Goal: Transaction & Acquisition: Purchase product/service

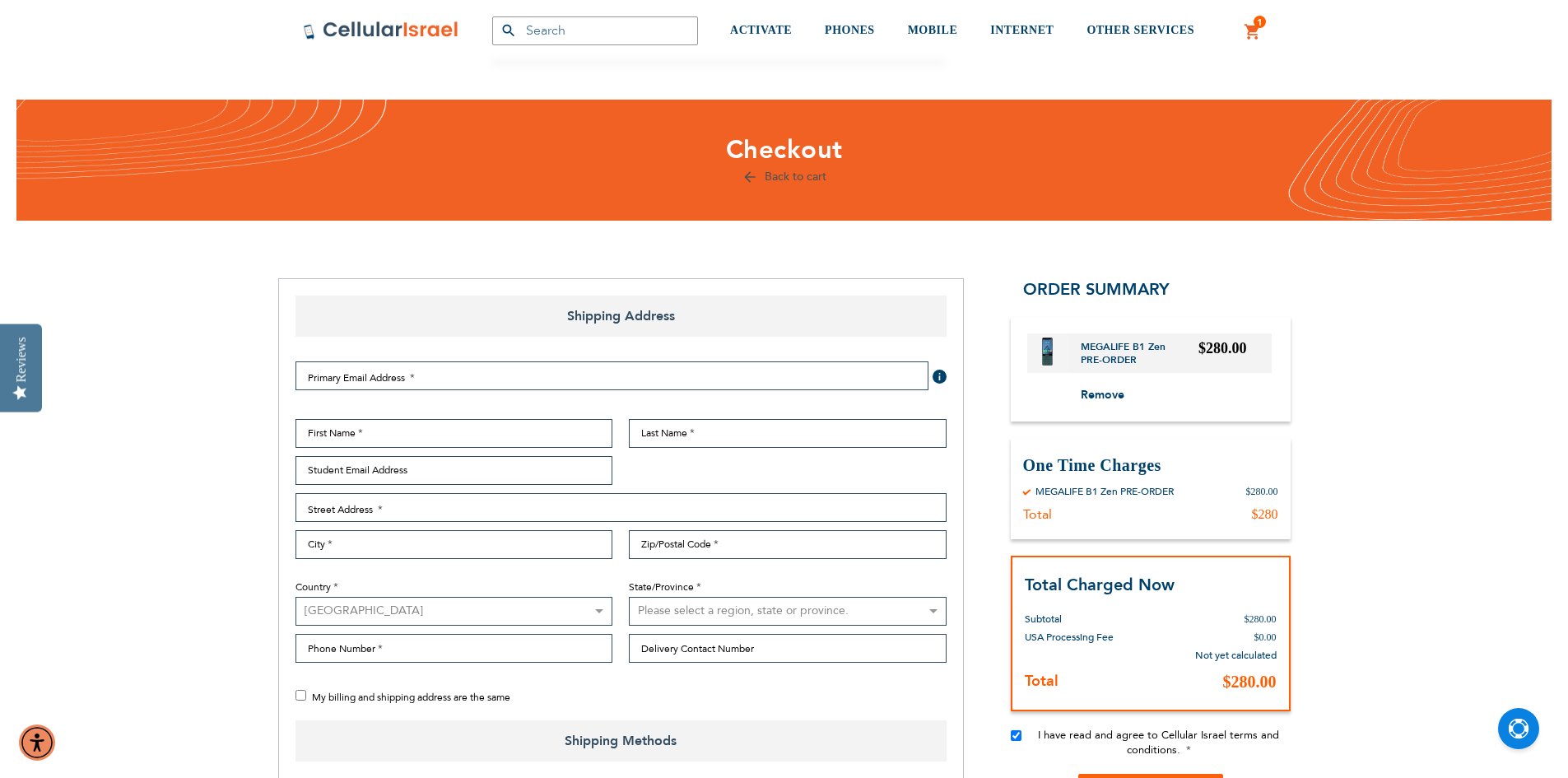
select select "US"
select select "94"
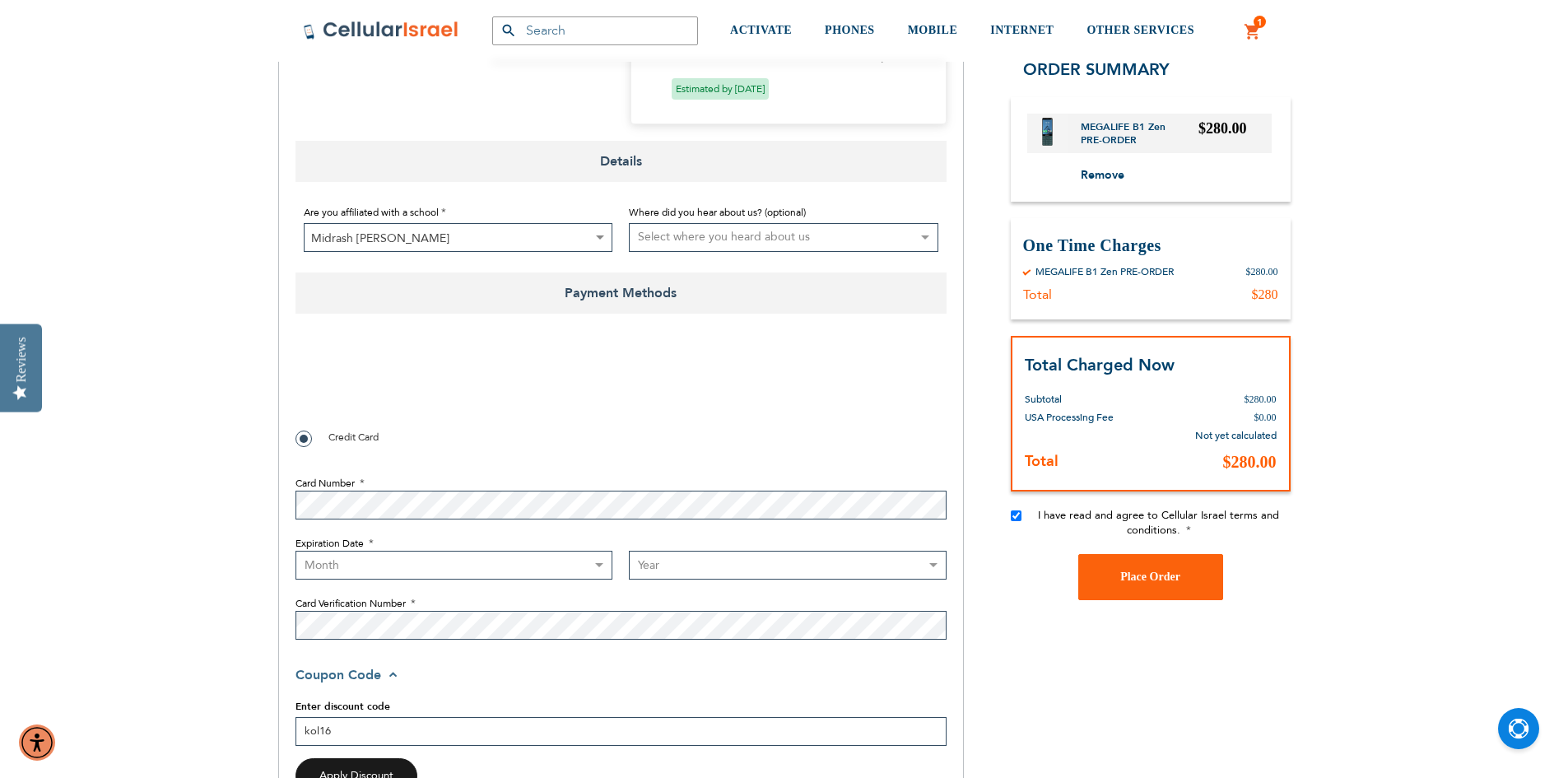
checkbox input "true"
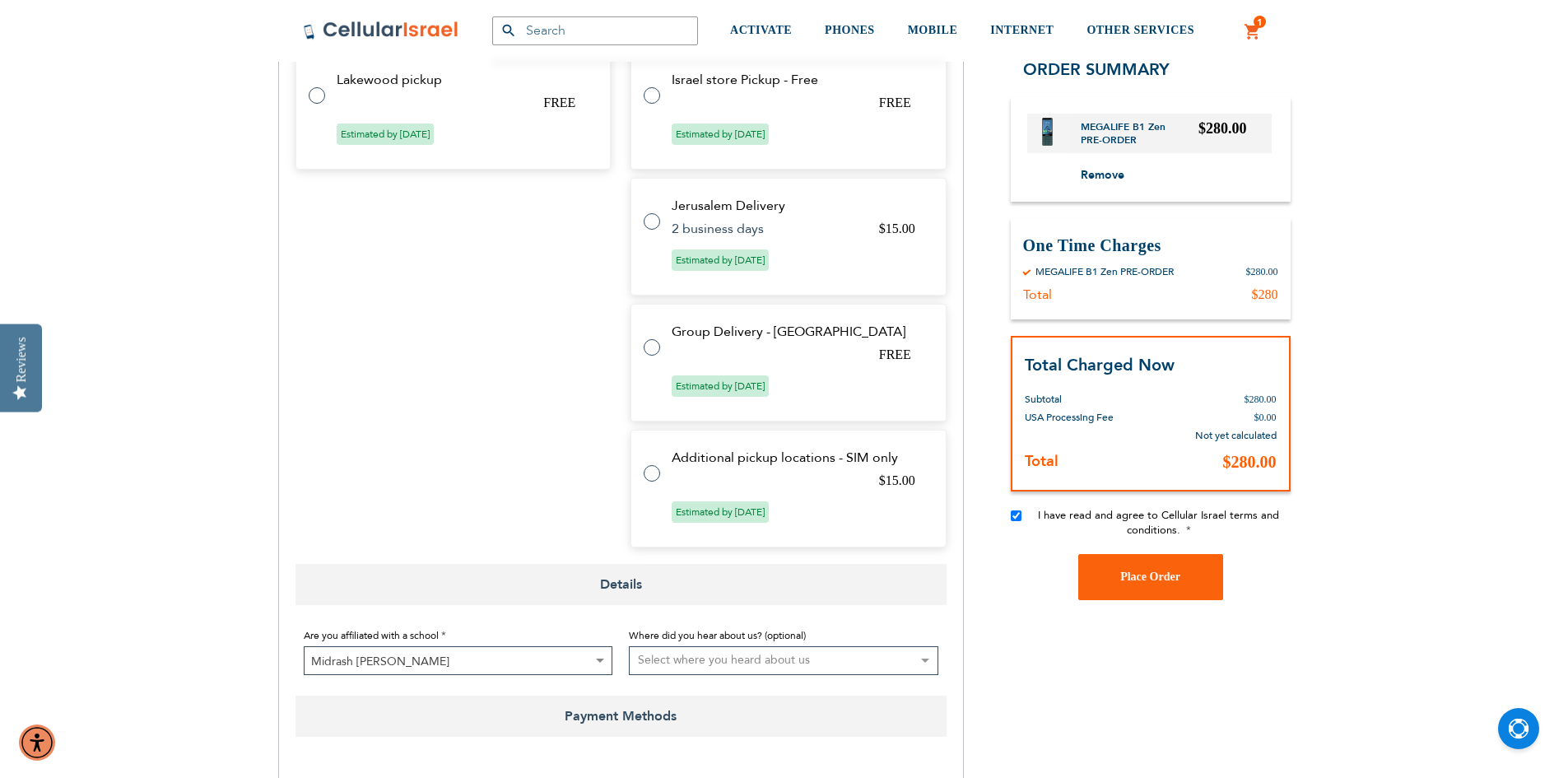
scroll to position [832, 0]
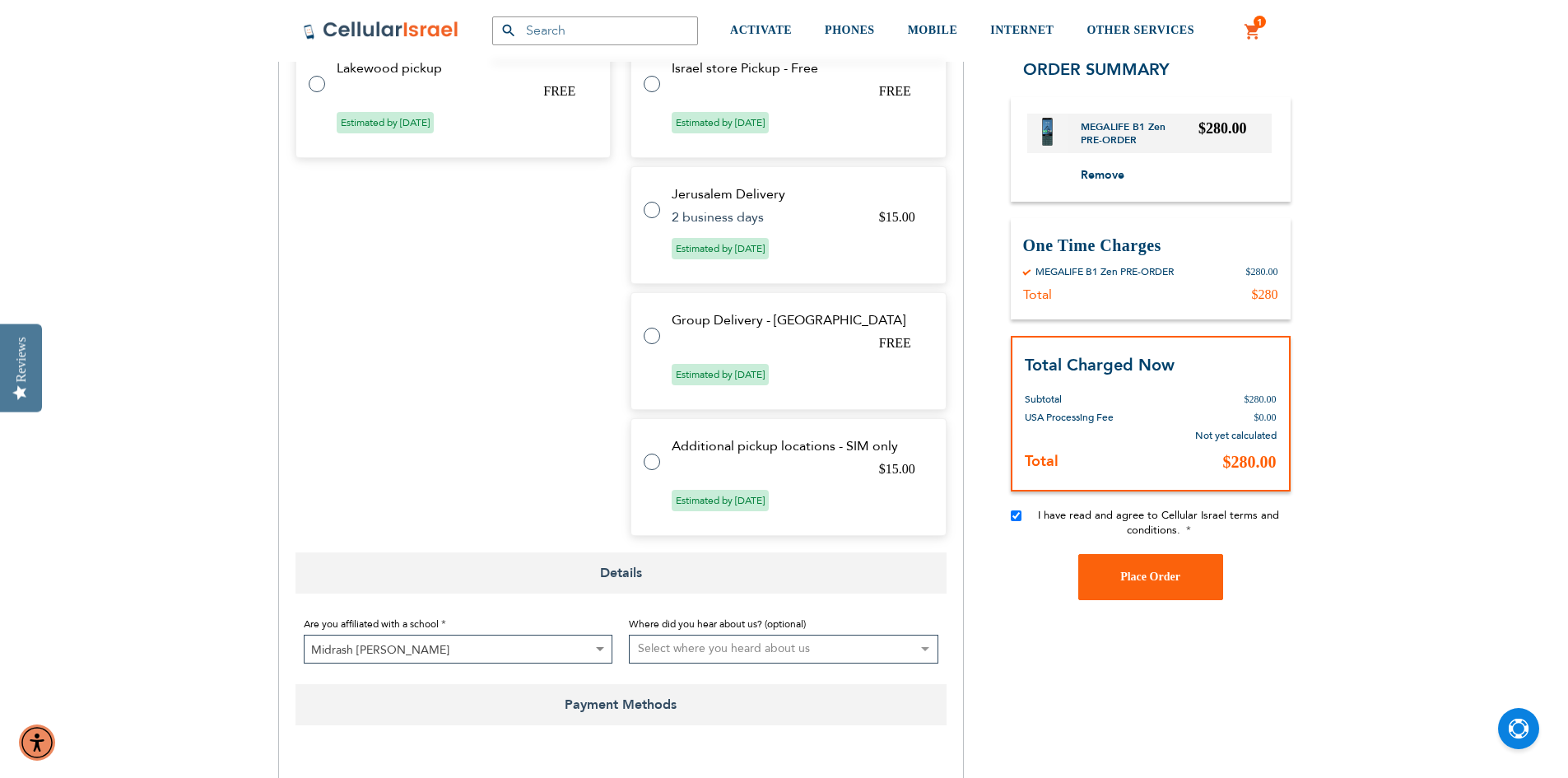
click at [650, 326] on label at bounding box center [660, 326] width 33 height 0
radio input "true"
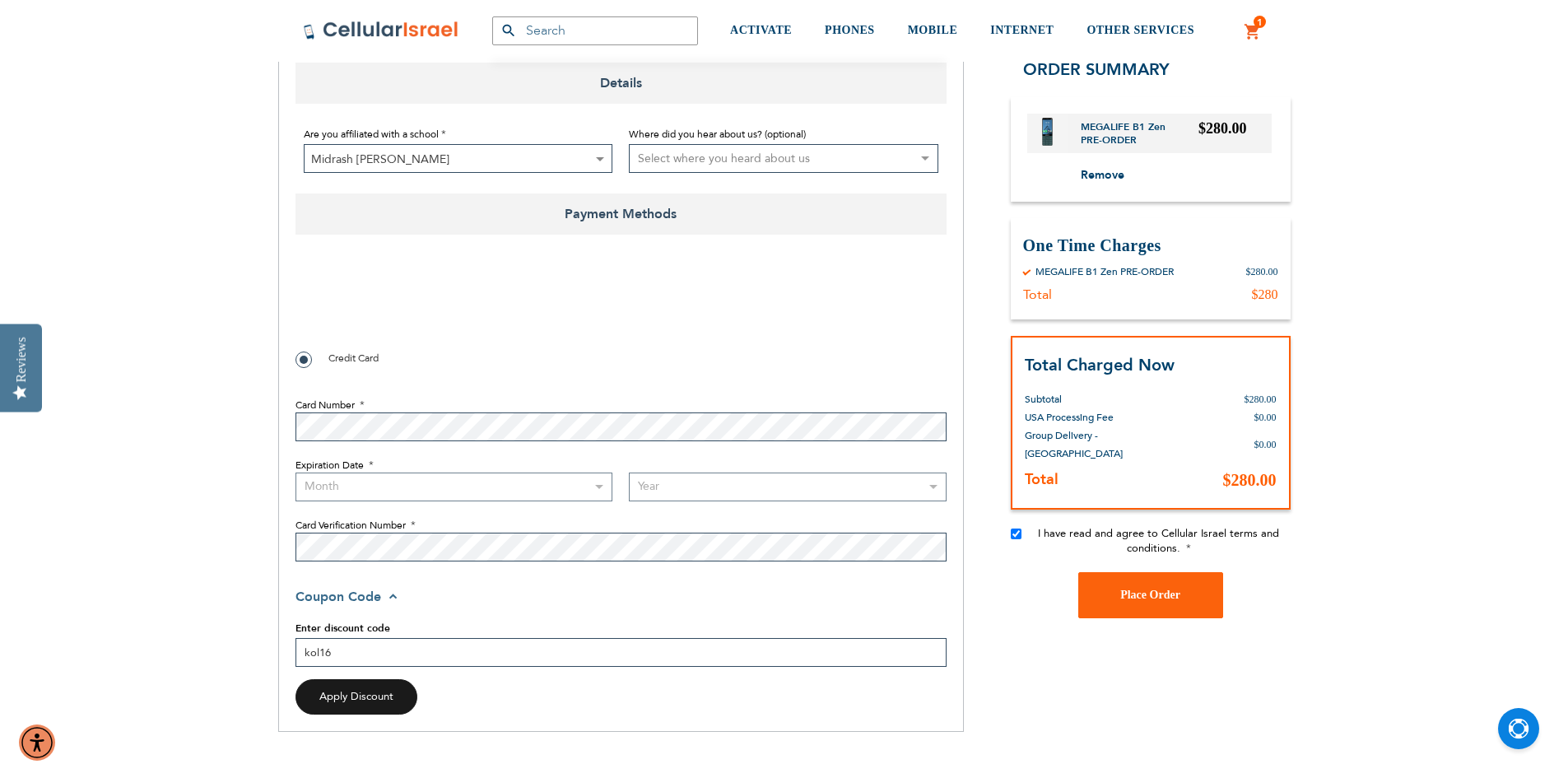
scroll to position [1289, 0]
click at [521, 442] on fieldset "Card Number Expiration Date Month [DATE] - [DATE] - [DATE] - [DATE] - [DATE] - …" at bounding box center [621, 472] width 651 height 188
click at [521, 480] on select "Month [DATE] - [DATE] - [DATE] - [DATE] - [DATE] - [DATE] - [DATE] - [DATE] - […" at bounding box center [455, 483] width 318 height 28
select select "3"
click at [296, 469] on select "Month [DATE] - [DATE] - [DATE] - [DATE] - [DATE] - [DATE] - [DATE] - [DATE] - […" at bounding box center [455, 483] width 318 height 28
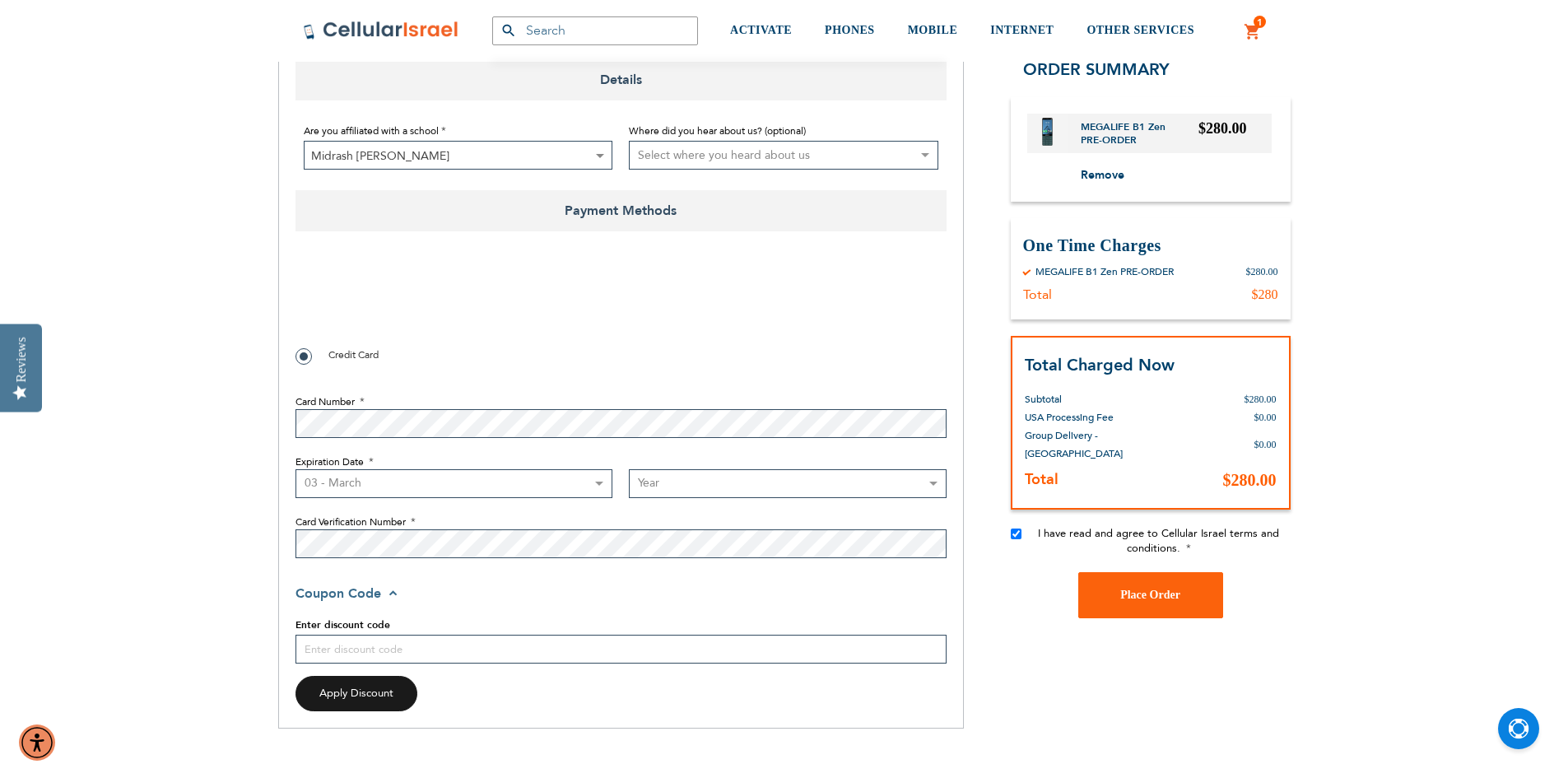
click at [685, 486] on select "Year [DATE] 2026 2027 2028 2029 2030 2031 2032 2033 2034 2035 2036 2037 2038 20…" at bounding box center [788, 483] width 318 height 28
checkbox input "false"
click at [896, 476] on select "Year [DATE] 2026 2027 2028 2029 2030 2031 2032 2033 2034 2035 2036 2037 2038 20…" at bounding box center [788, 483] width 318 height 28
select select "2027"
click at [629, 469] on select "Year [DATE] 2026 2027 2028 2029 2030 2031 2032 2033 2034 2035 2036 2037 2038 20…" at bounding box center [788, 483] width 318 height 28
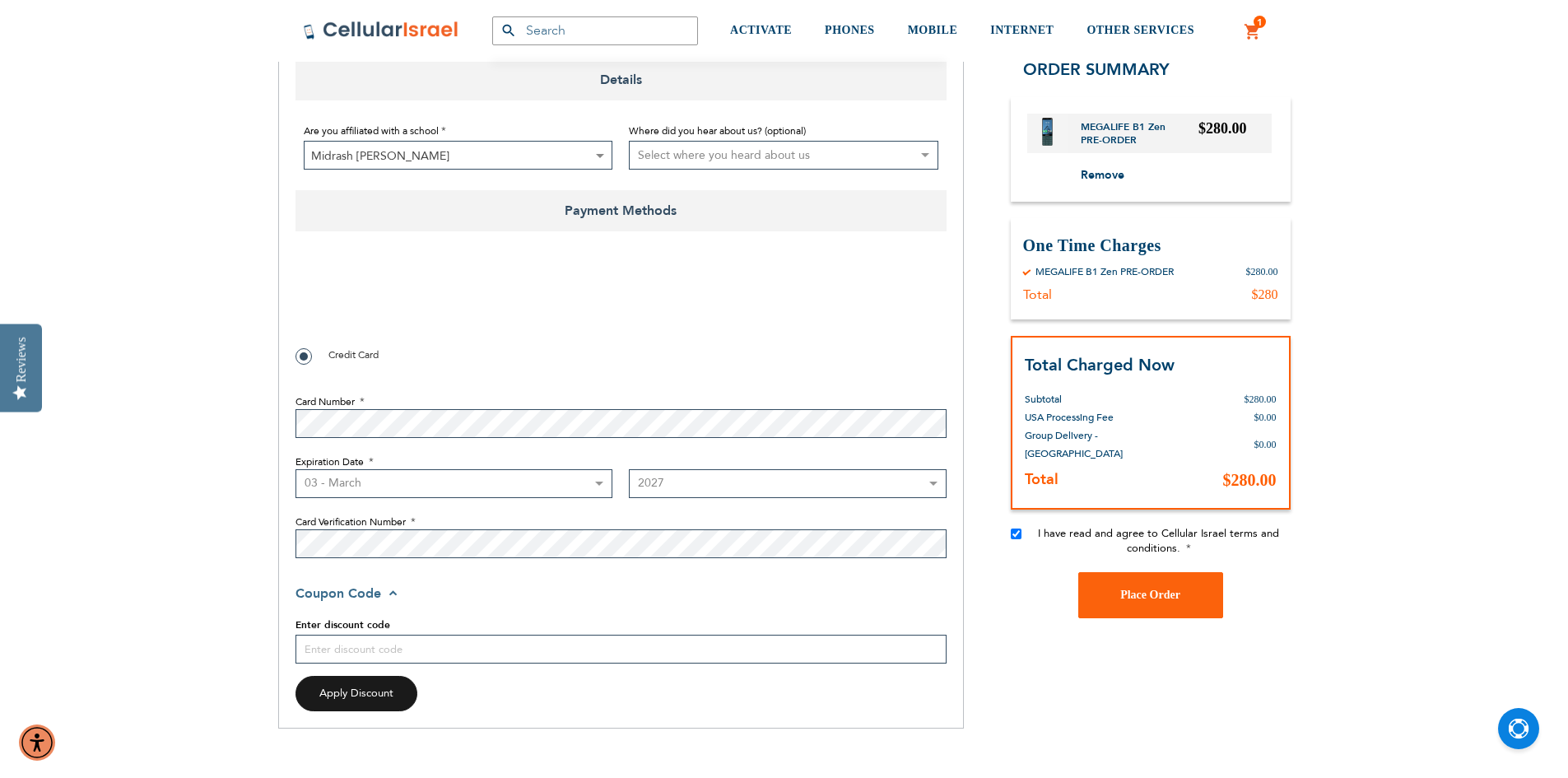
checkbox input "true"
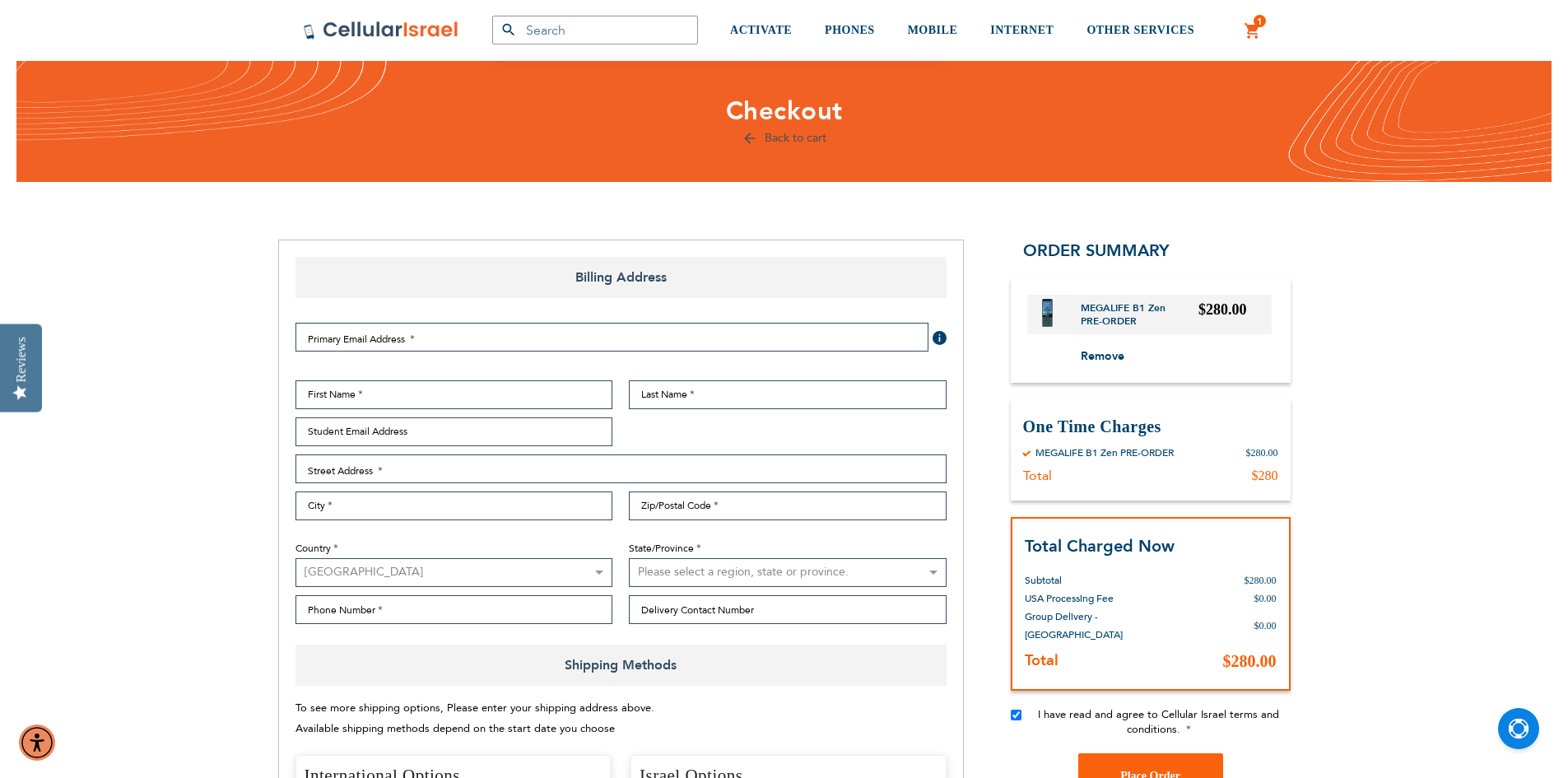
scroll to position [0, 0]
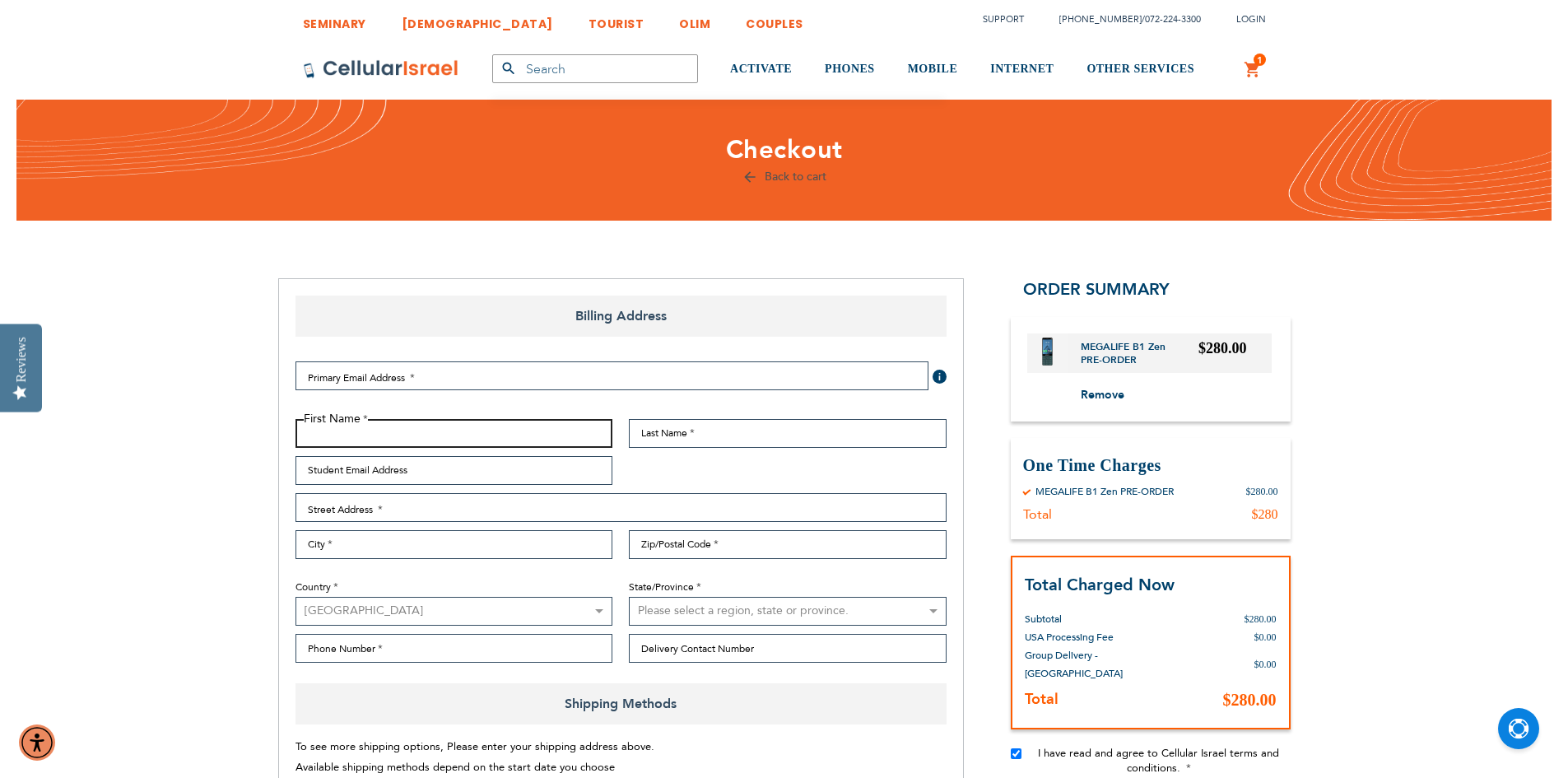
click at [455, 431] on input "First Name" at bounding box center [455, 433] width 318 height 28
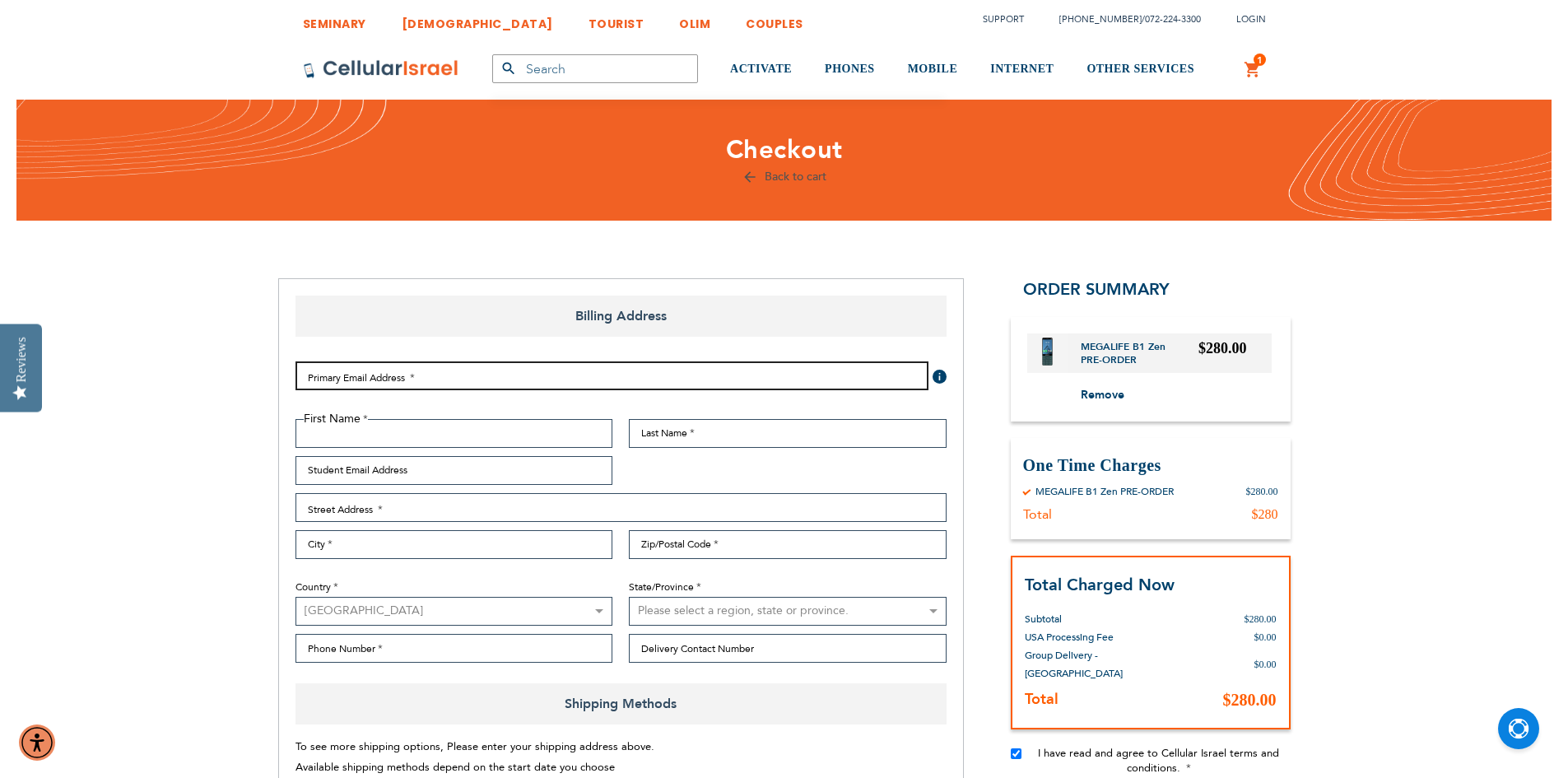
click at [475, 386] on input "Email Address" at bounding box center [612, 376] width 633 height 28
type input "[EMAIL_ADDRESS][DOMAIN_NAME]"
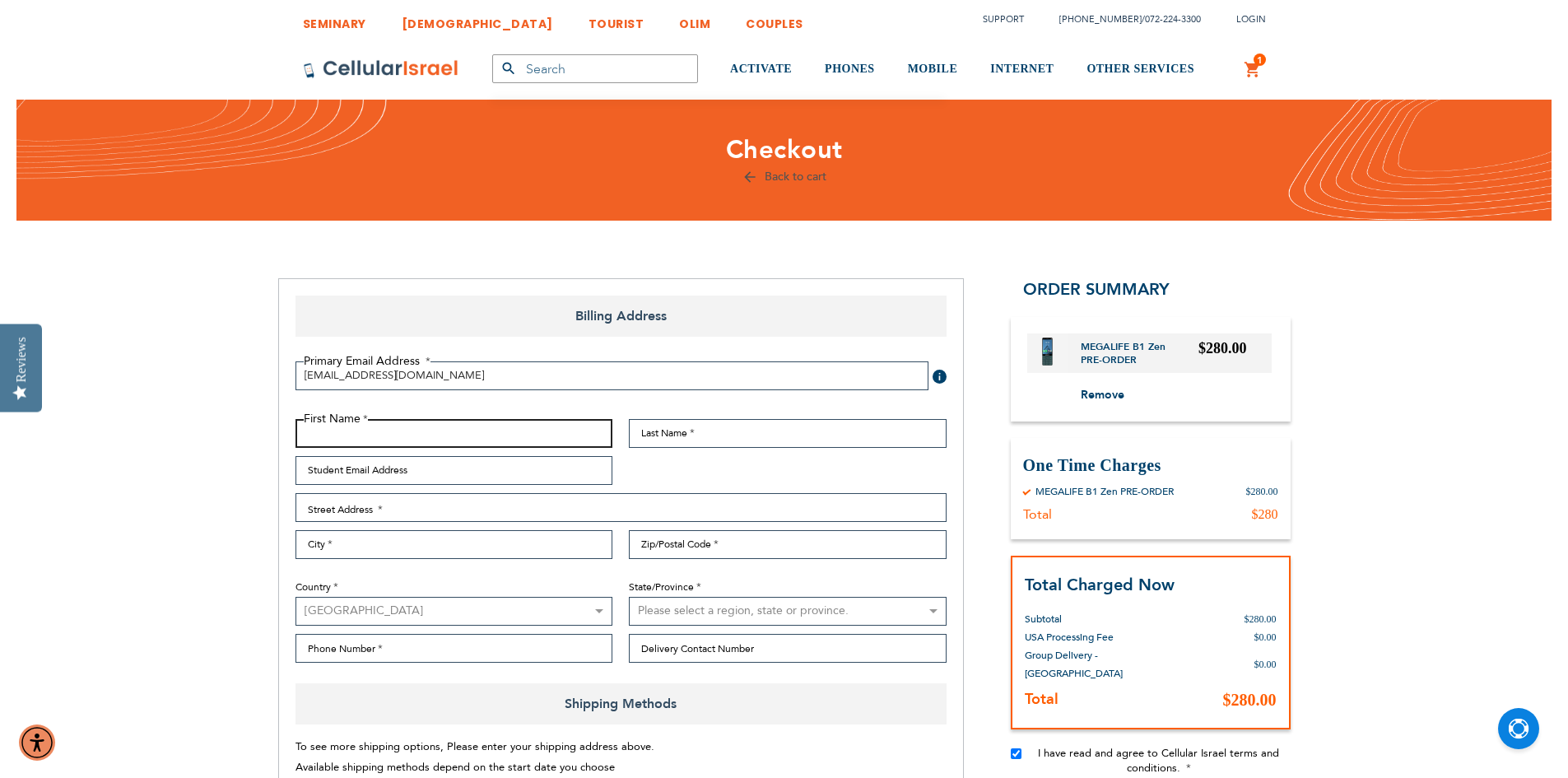
click at [474, 434] on input "First Name" at bounding box center [455, 433] width 318 height 28
type input "[PERSON_NAME]"
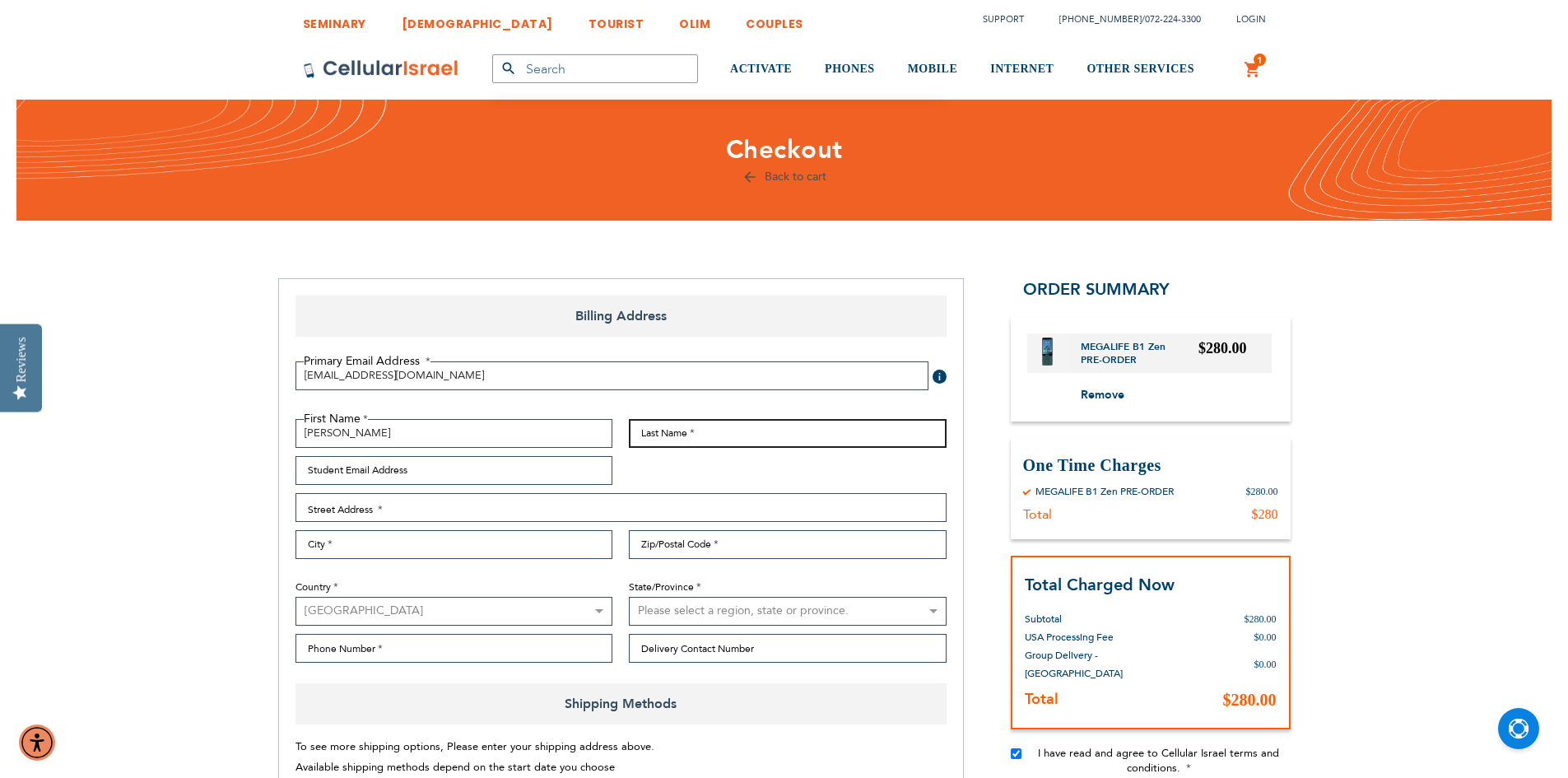
click at [713, 439] on input "Last Name" at bounding box center [788, 433] width 318 height 28
type input "[PERSON_NAME]"
click at [513, 476] on input "Student Email Address" at bounding box center [455, 470] width 318 height 28
type input "[EMAIL_ADDRESS][DOMAIN_NAME]"
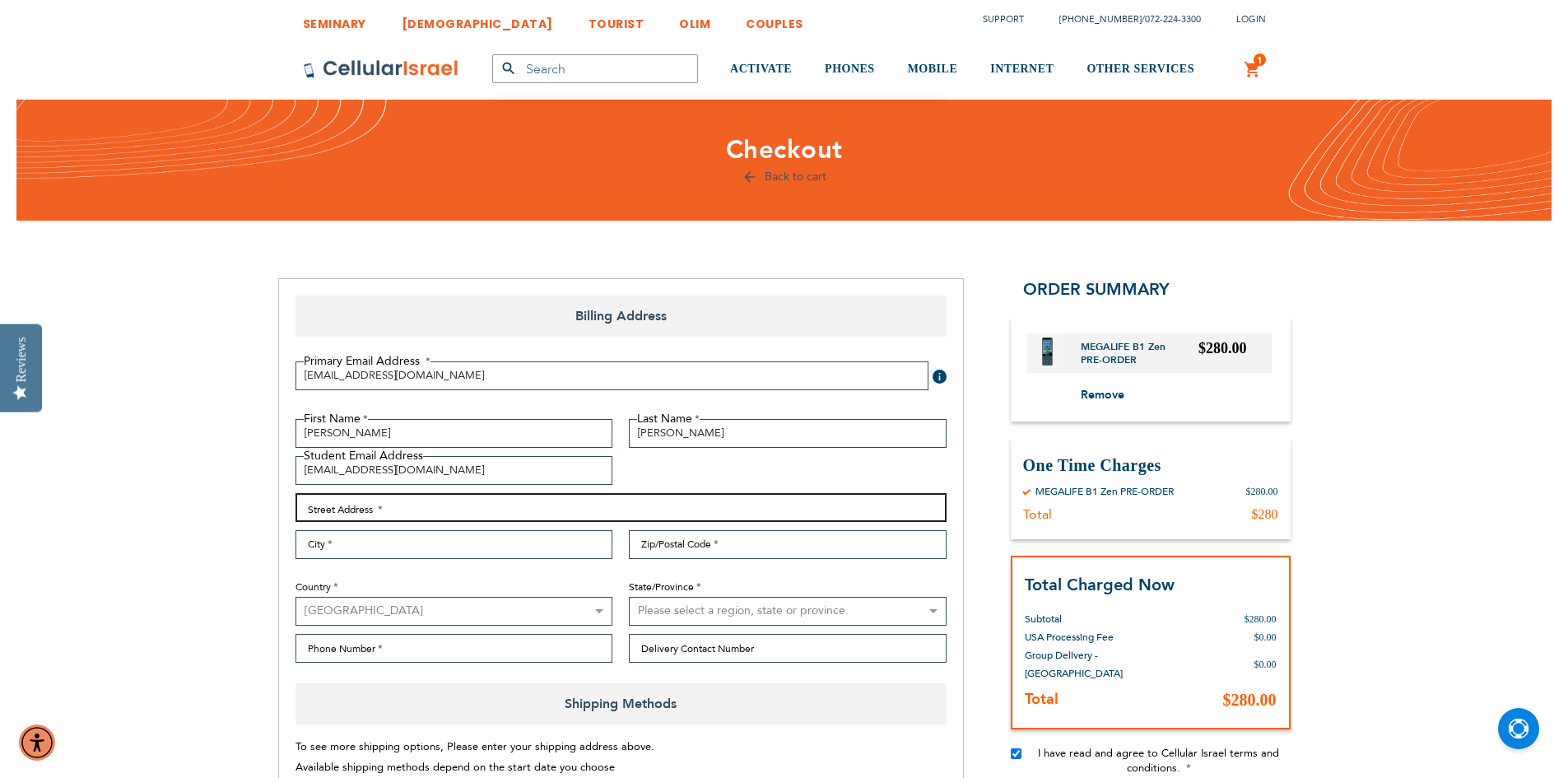
type input "[STREET_ADDRESS]"
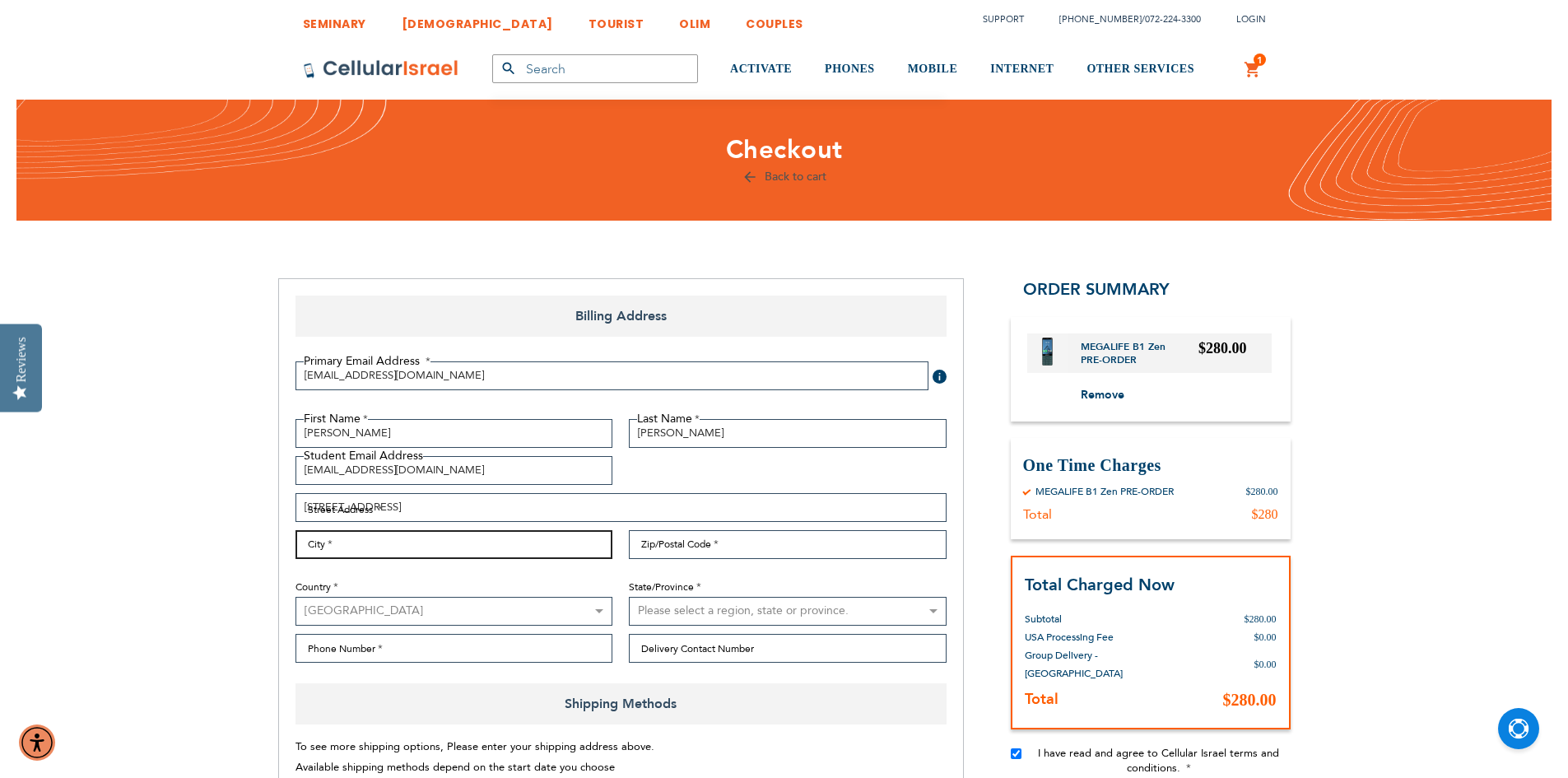
type input "[GEOGRAPHIC_DATA]"
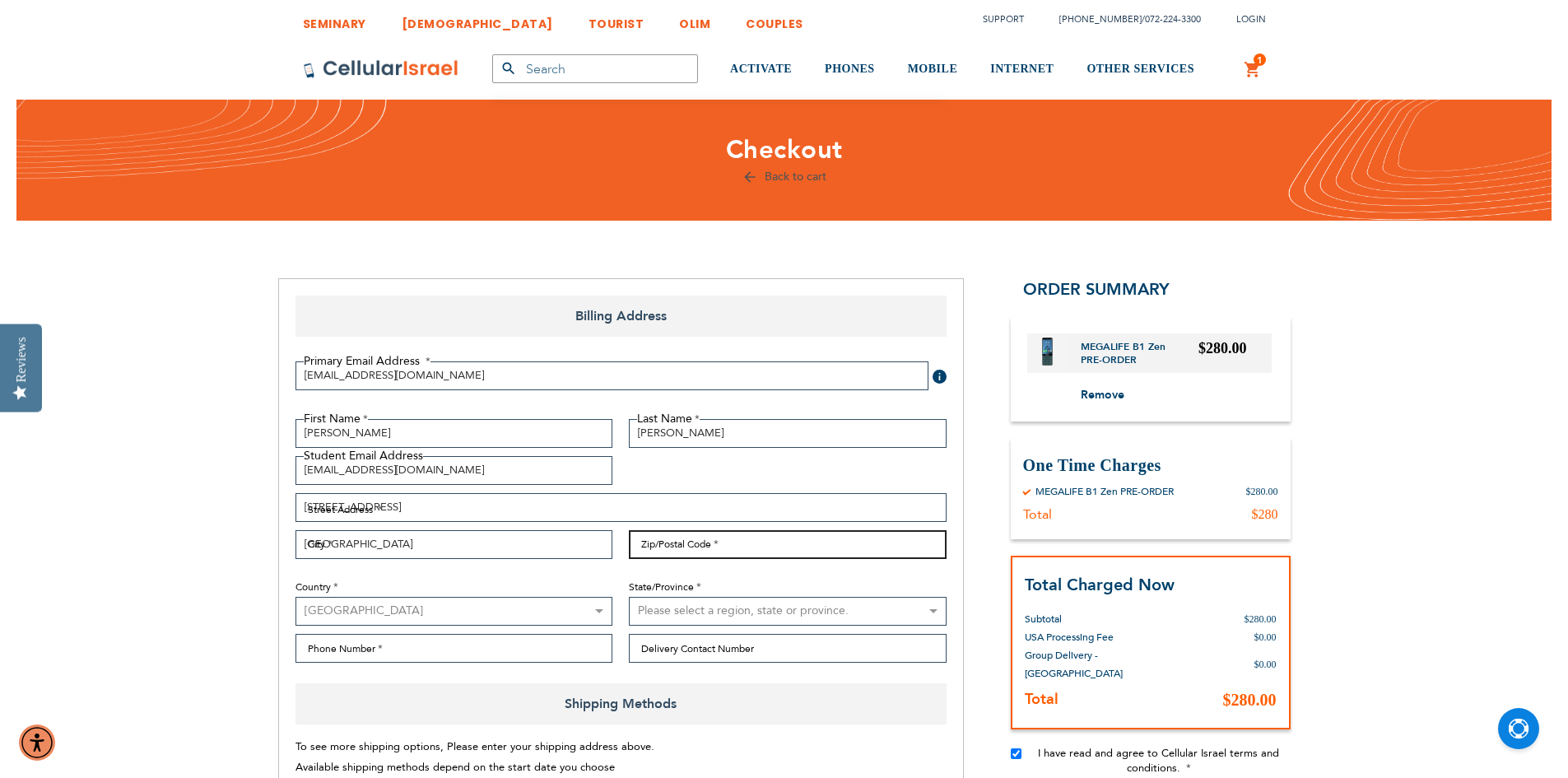
type input "11230"
select select "43"
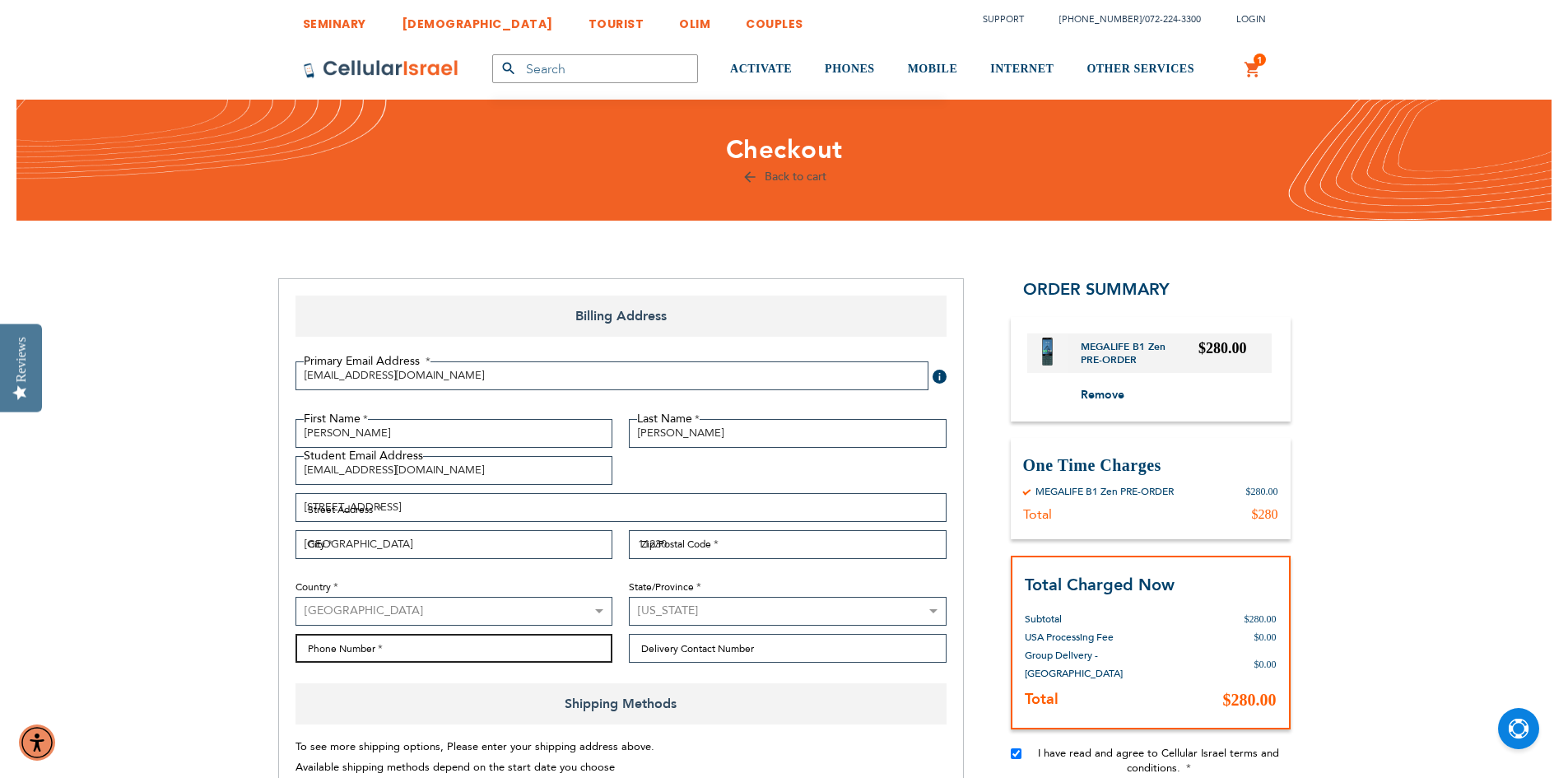
type input "3478613257"
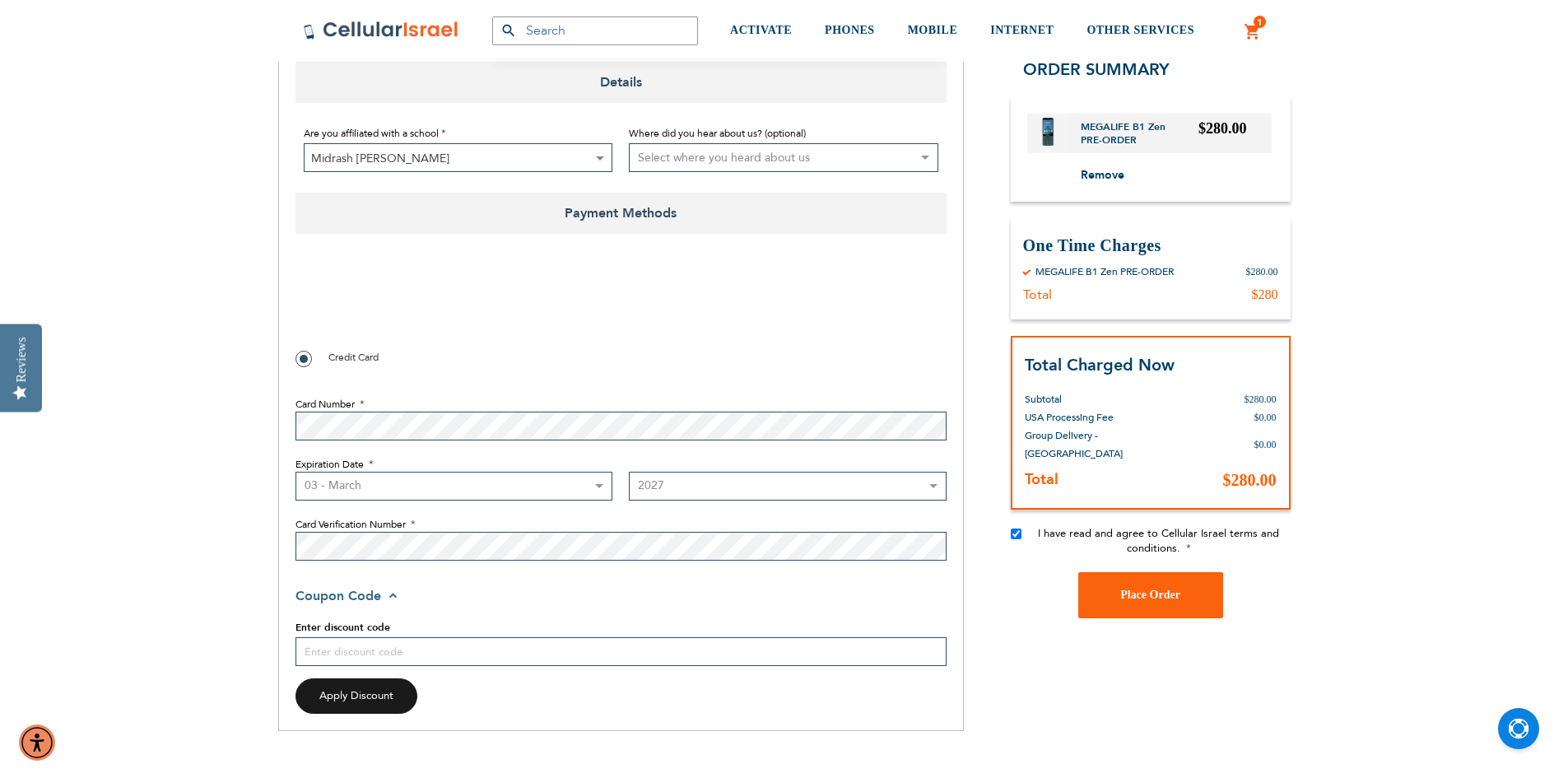
scroll to position [1289, 0]
checkbox input "true"
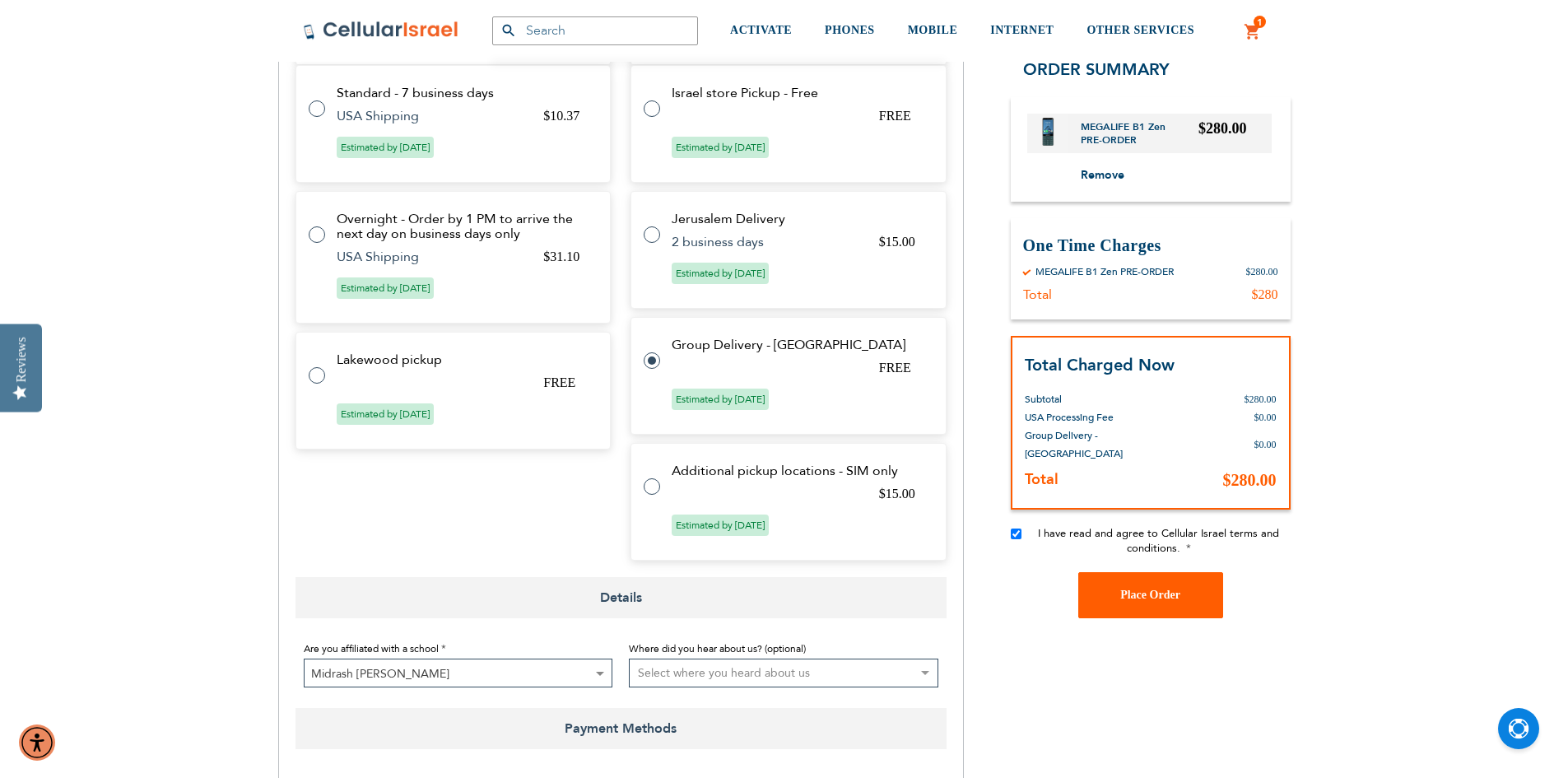
scroll to position [795, 0]
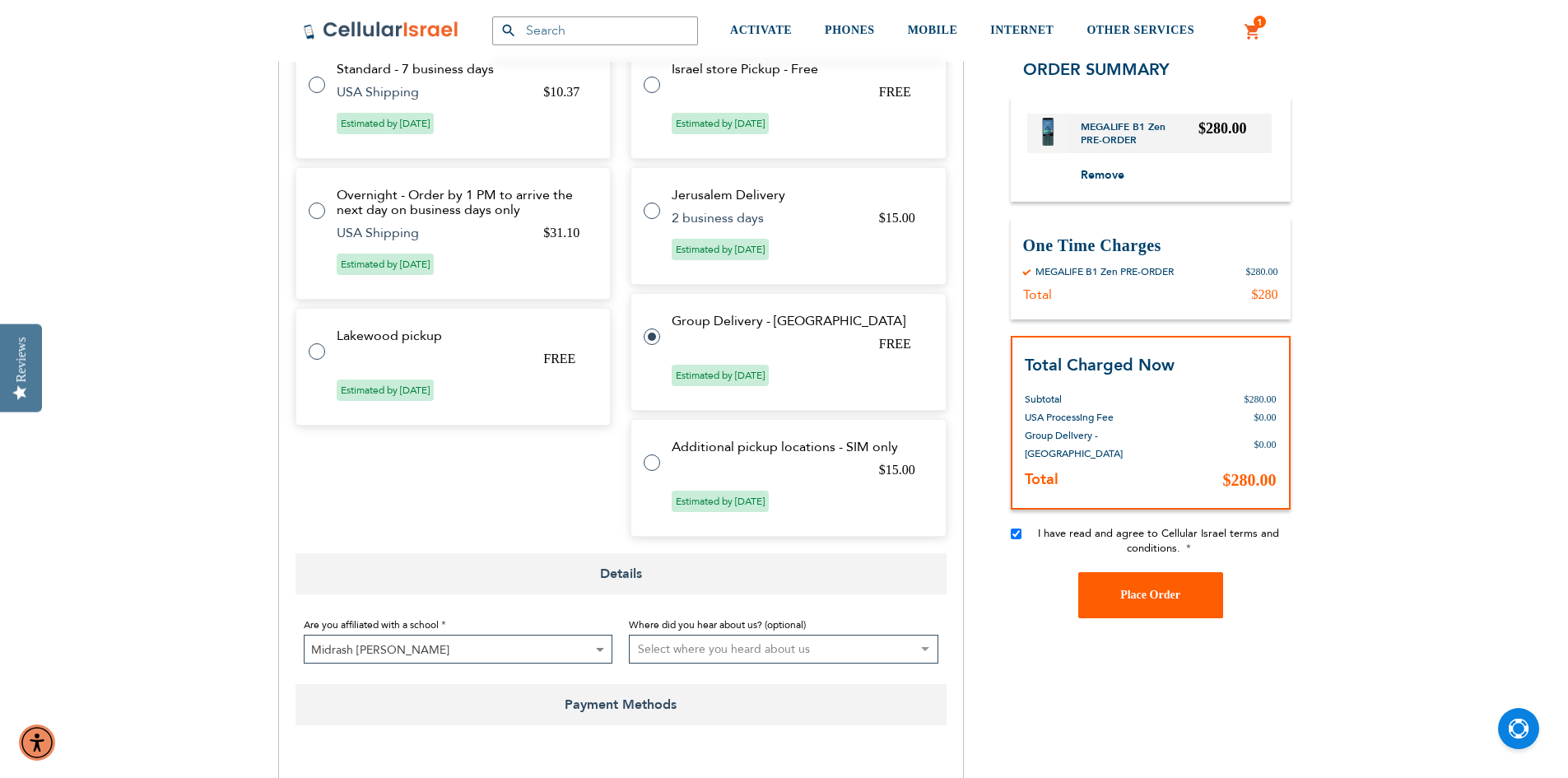
click at [1097, 583] on button "Place Order" at bounding box center [1150, 594] width 145 height 46
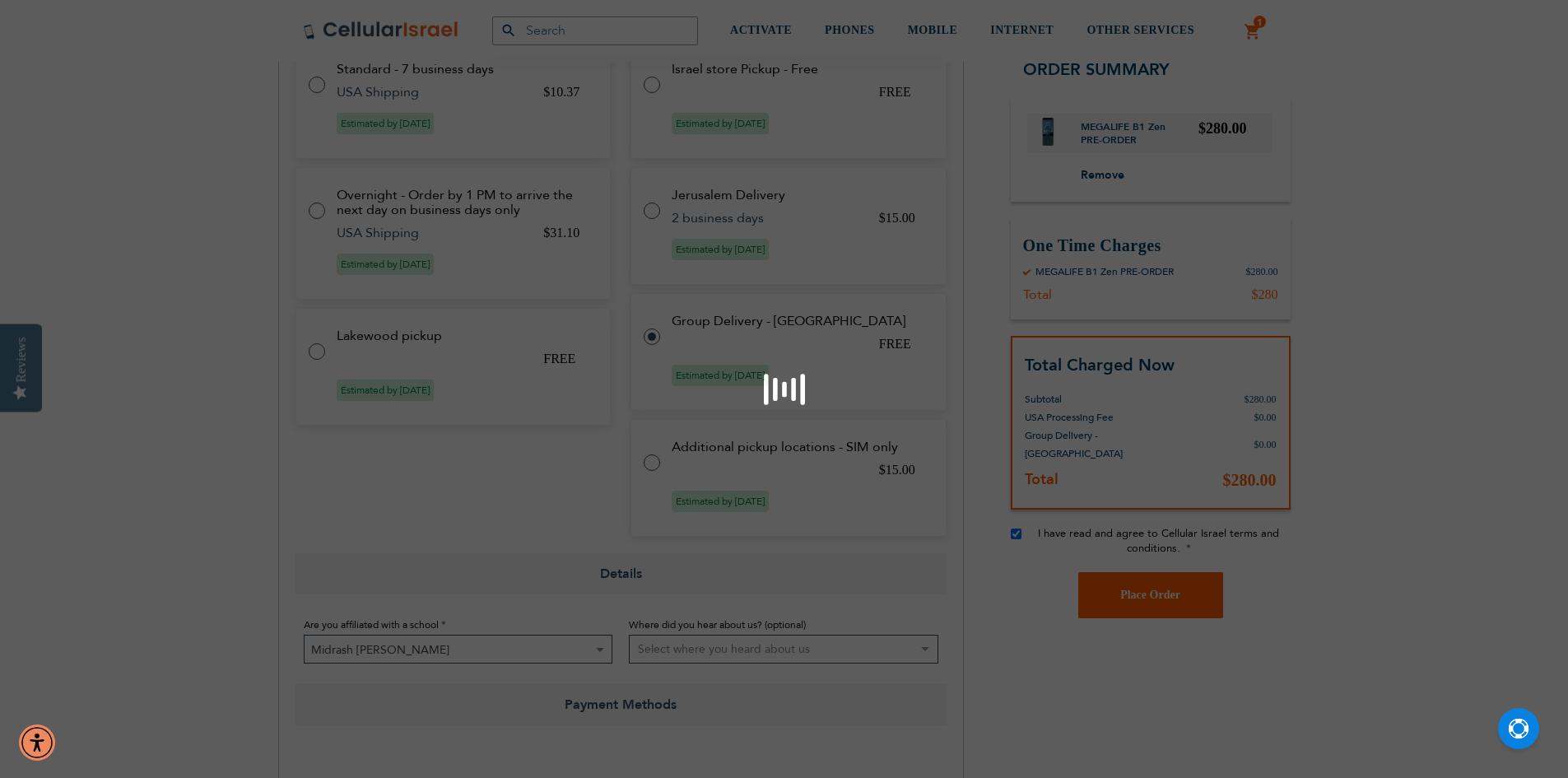
scroll to position [1277, 0]
